Goal: Task Accomplishment & Management: Manage account settings

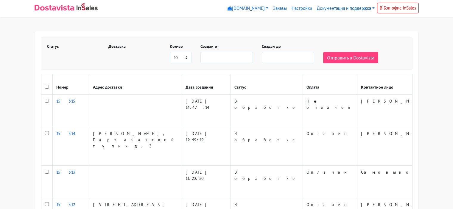
select select
click at [304, 8] on link "Настройки" at bounding box center [301, 9] width 25 height 12
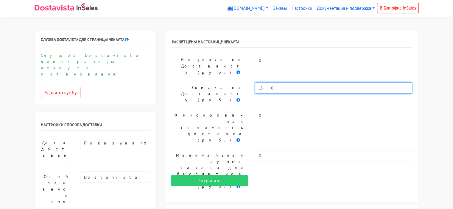
drag, startPoint x: 300, startPoint y: 74, endPoint x: 233, endPoint y: 71, distance: 66.7
click at [233, 82] on div "Скидка на Достависту (руб.) : 150" at bounding box center [291, 93] width 249 height 23
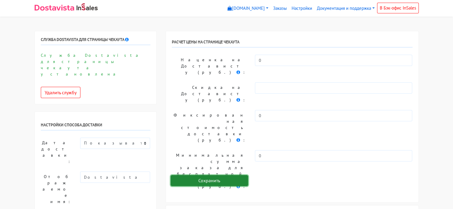
click at [212, 181] on input "Сохранить" at bounding box center [209, 180] width 77 height 11
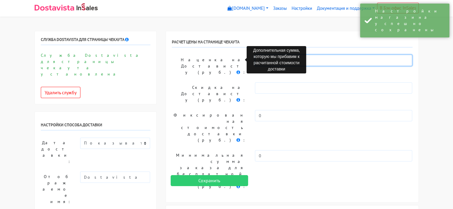
drag, startPoint x: 279, startPoint y: 59, endPoint x: 243, endPoint y: 60, distance: 36.0
click at [243, 60] on div "Наценка на Достависту (руб.) : 0" at bounding box center [291, 66] width 249 height 23
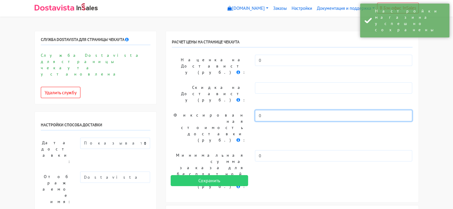
click at [272, 110] on input "0" at bounding box center [333, 115] width 157 height 11
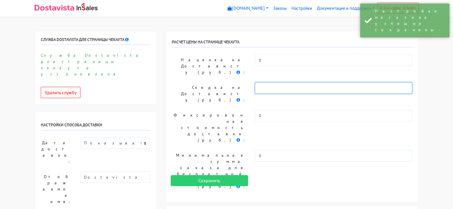
click at [259, 82] on input "text" at bounding box center [333, 87] width 157 height 11
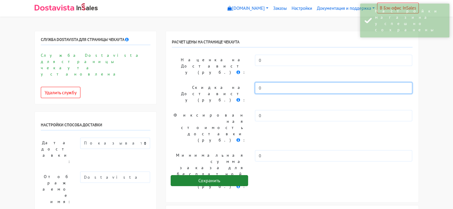
type input "0"
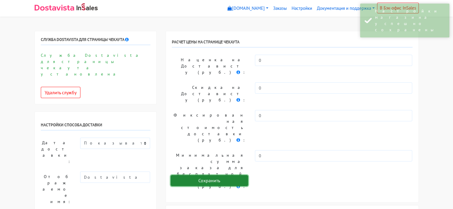
click at [223, 182] on input "Сохранить" at bounding box center [209, 180] width 77 height 11
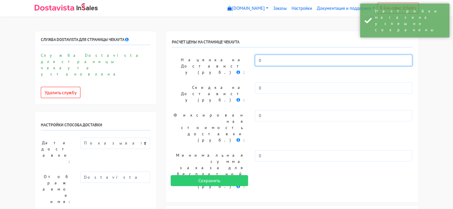
click at [279, 57] on input "0" at bounding box center [333, 60] width 157 height 11
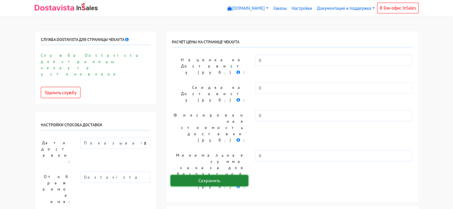
click at [223, 179] on input "Сохранить" at bounding box center [209, 180] width 77 height 11
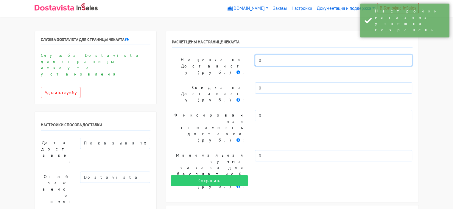
click at [277, 57] on input "0" at bounding box center [333, 60] width 157 height 11
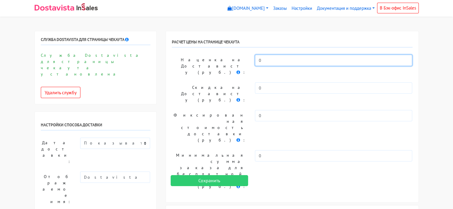
drag, startPoint x: 263, startPoint y: 59, endPoint x: 246, endPoint y: 57, distance: 16.8
click at [246, 57] on div "Наценка на Достависту (руб.) : 0" at bounding box center [291, 66] width 249 height 23
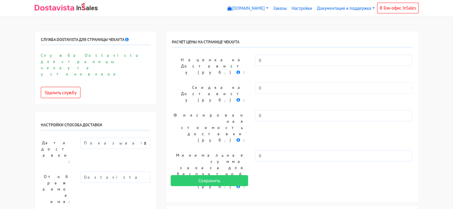
click at [214, 66] on div "РАСЧЕТ ЦЕНЫ НА СТРАНИЦЕ ЧЕКАУТА Наценка на Достависту (руб.) : 0 Скидка на Дост…" at bounding box center [292, 116] width 252 height 171
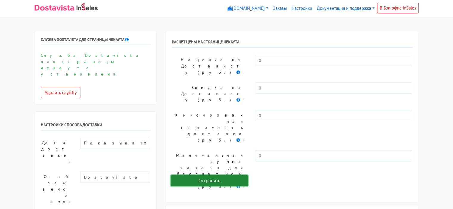
click at [217, 181] on input "Сохранить" at bounding box center [209, 180] width 77 height 11
